Goal: Information Seeking & Learning: Find specific fact

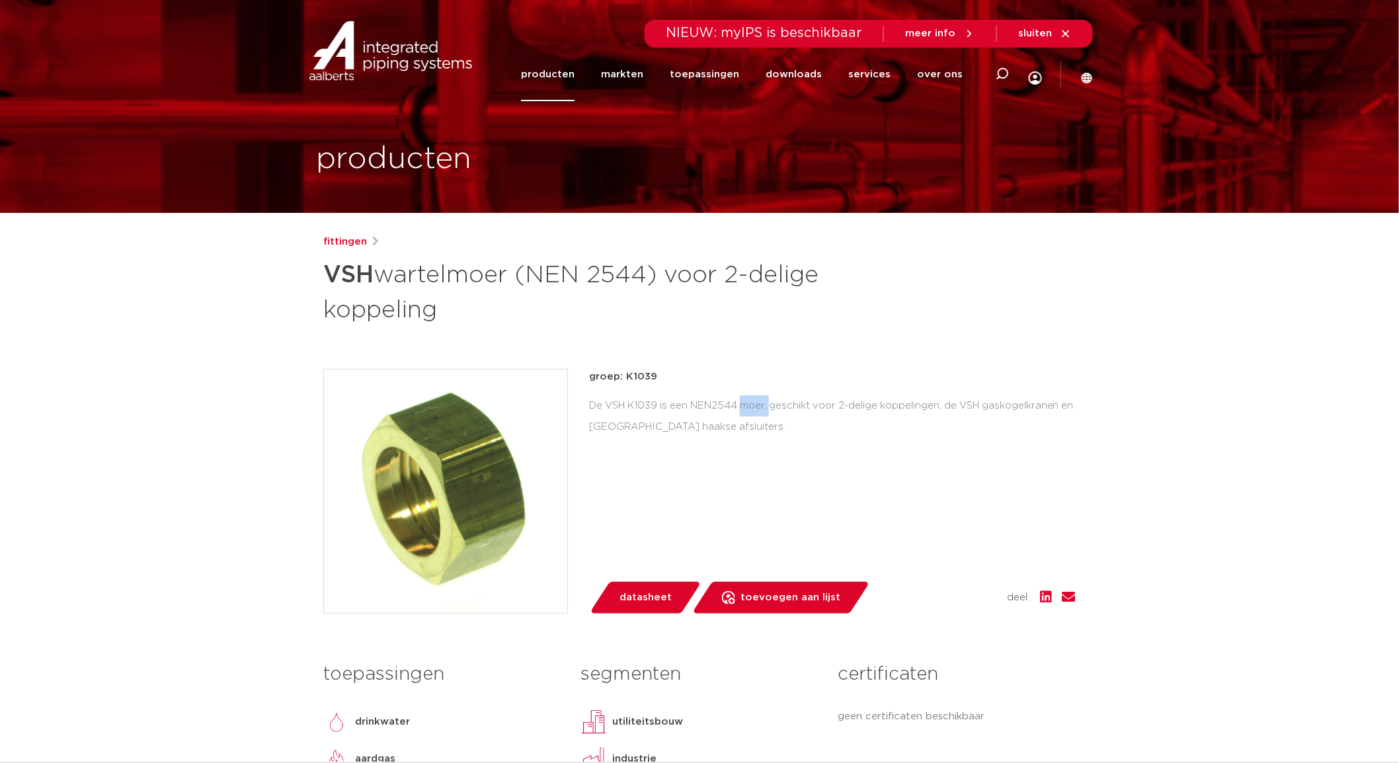
drag, startPoint x: 661, startPoint y: 407, endPoint x: 631, endPoint y: 405, distance: 29.8
click at [631, 405] on div "De VSH K1039 is een NEN2544 moer, geschikt voor 2-delige koppelingen, de VSH ga…" at bounding box center [832, 416] width 487 height 42
copy div "K1039"
drag, startPoint x: 659, startPoint y: 403, endPoint x: 631, endPoint y: 405, distance: 27.8
click at [631, 405] on div "De VSH K1039 is een NEN2544 moer, geschikt voor 2-delige koppelingen, de VSH ga…" at bounding box center [832, 416] width 487 height 42
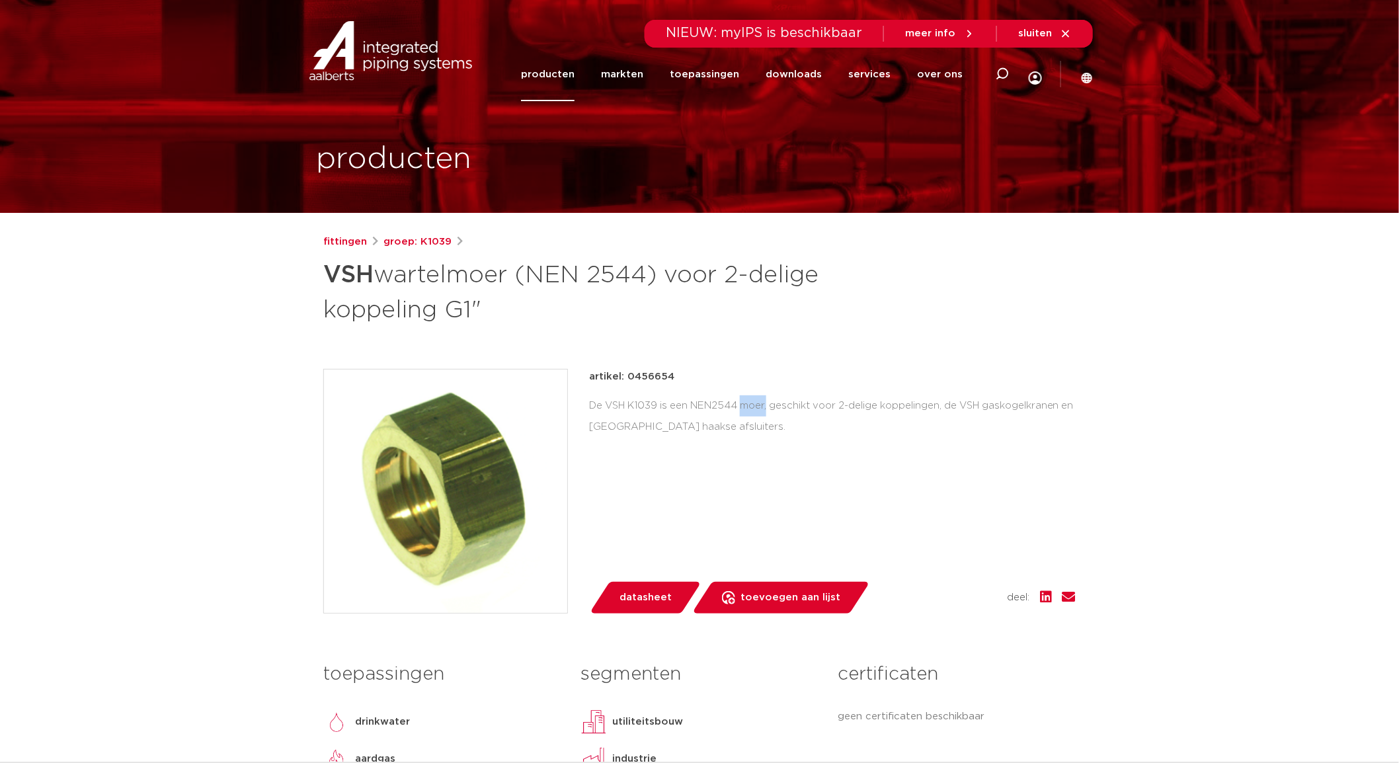
copy div "K1039"
